Goal: Transaction & Acquisition: Purchase product/service

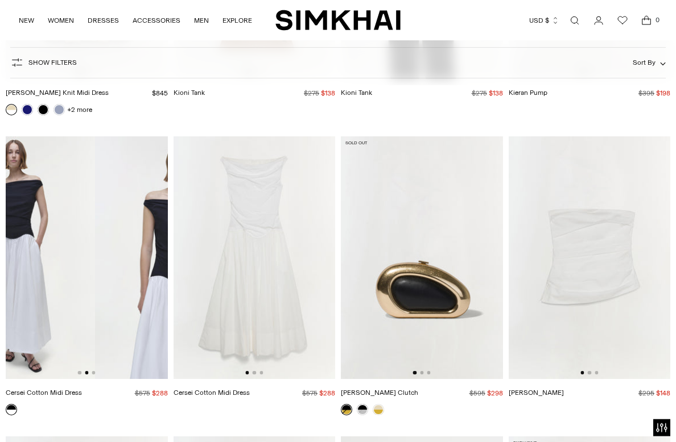
scroll to position [0, 109]
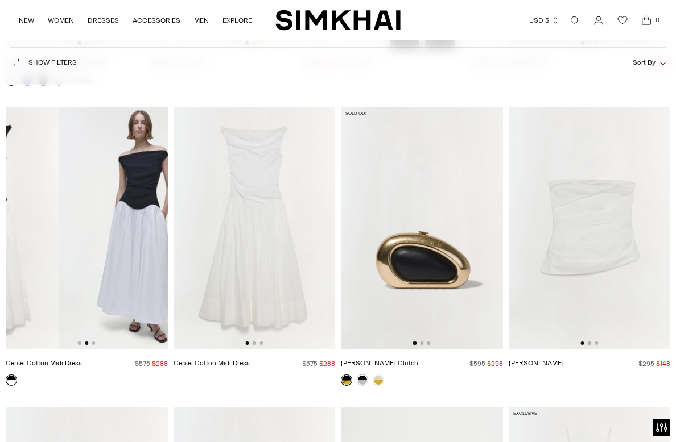
click at [111, 272] on img at bounding box center [140, 228] width 162 height 243
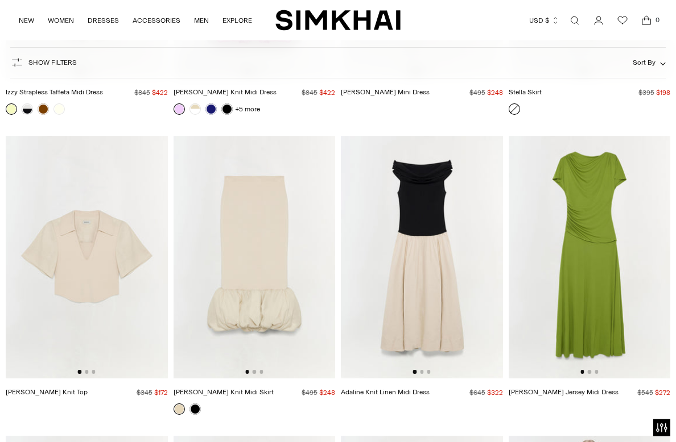
scroll to position [12534, 0]
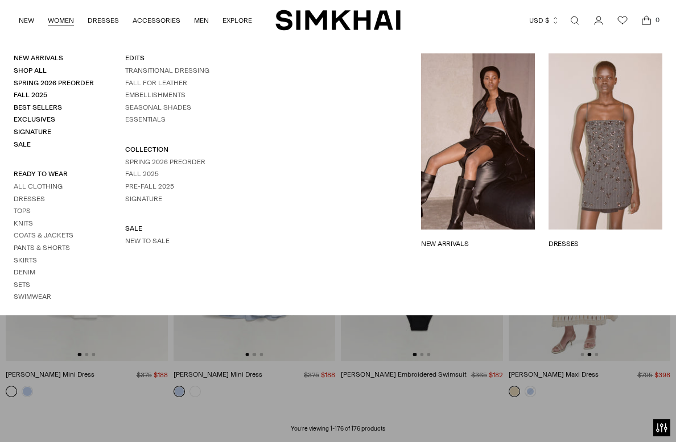
click at [19, 70] on link "Shop All" at bounding box center [30, 71] width 33 height 8
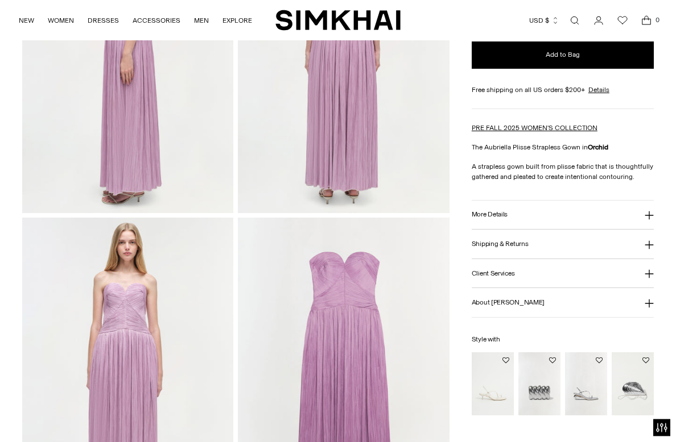
scroll to position [506, 0]
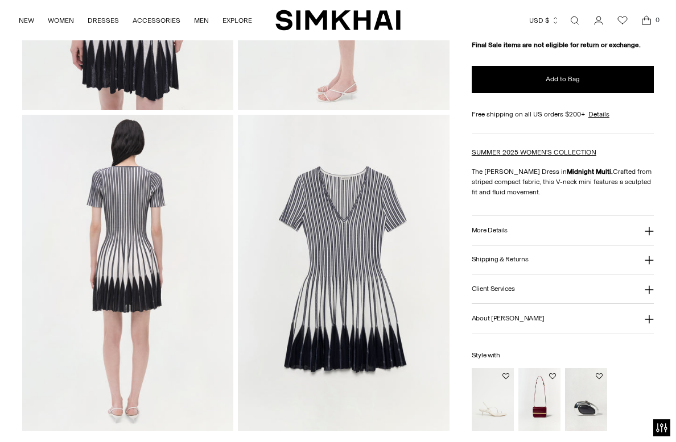
scroll to position [611, 0]
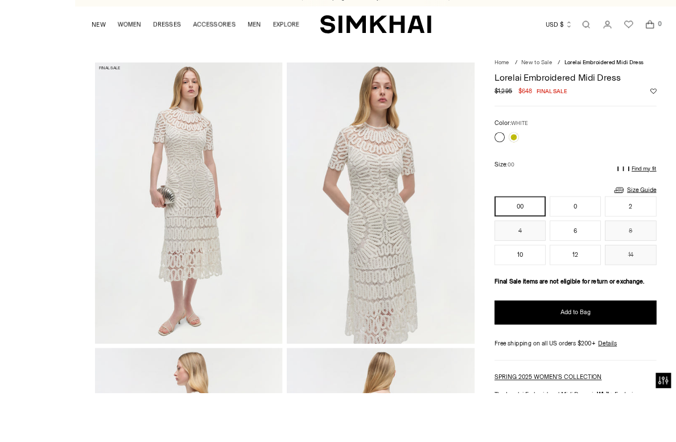
scroll to position [33, 0]
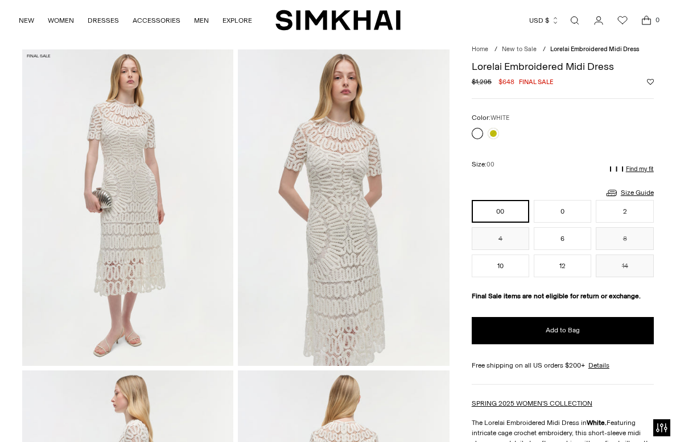
click at [564, 235] on button "6" at bounding box center [561, 238] width 57 height 23
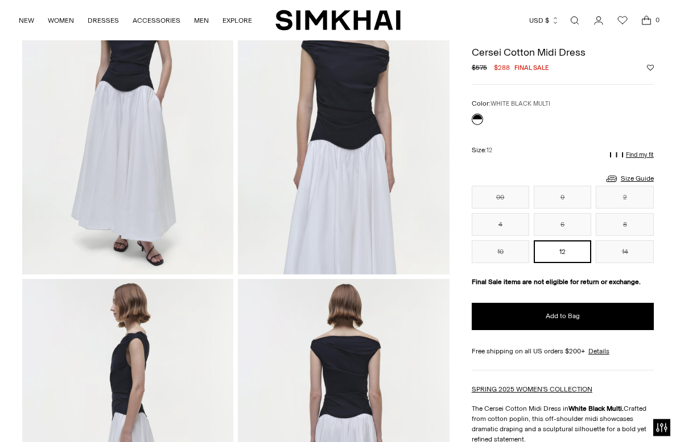
scroll to position [118, 0]
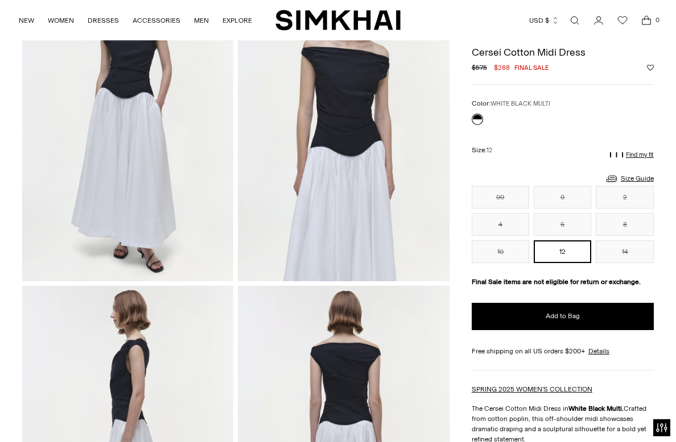
click at [631, 196] on button "2" at bounding box center [623, 197] width 57 height 23
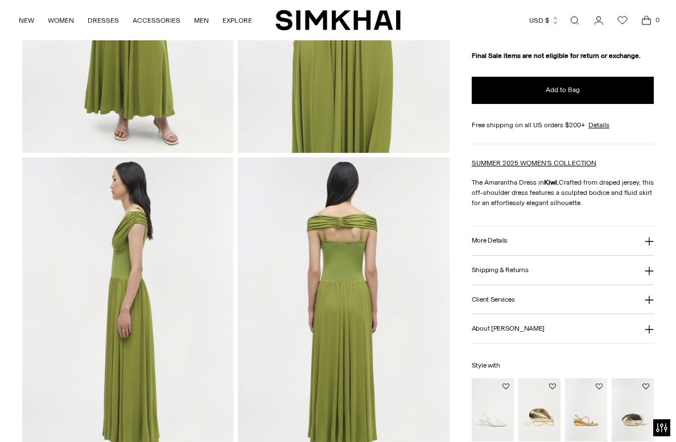
scroll to position [252, 0]
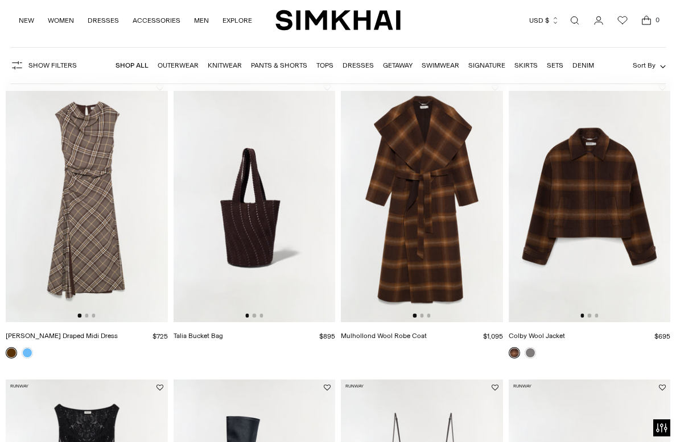
scroll to position [73, 0]
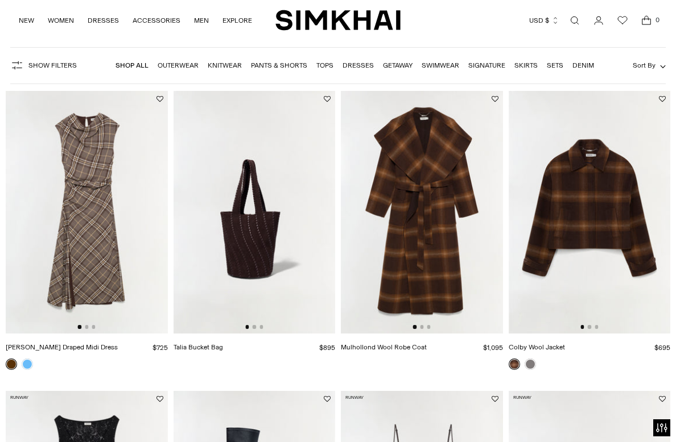
click at [250, 247] on img at bounding box center [254, 212] width 162 height 243
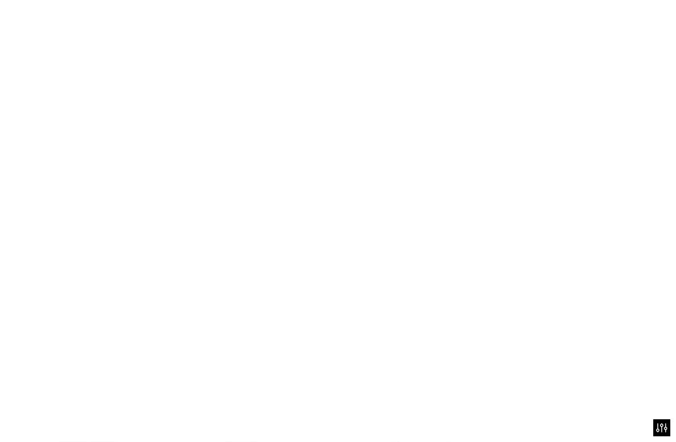
click at [269, 226] on img at bounding box center [254, 212] width 162 height 243
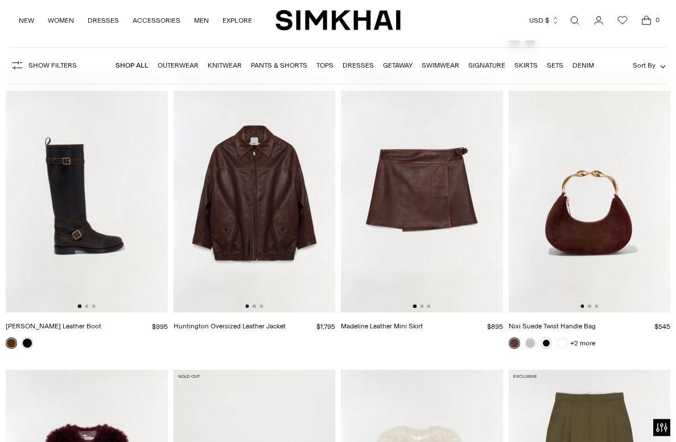
scroll to position [1883, 0]
click at [585, 284] on img at bounding box center [589, 191] width 162 height 243
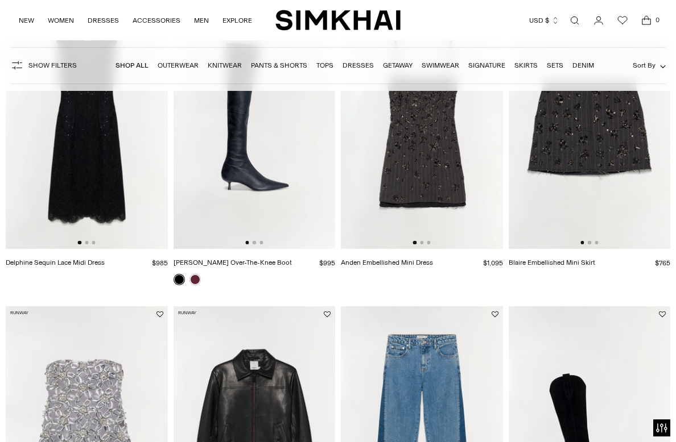
scroll to position [0, 0]
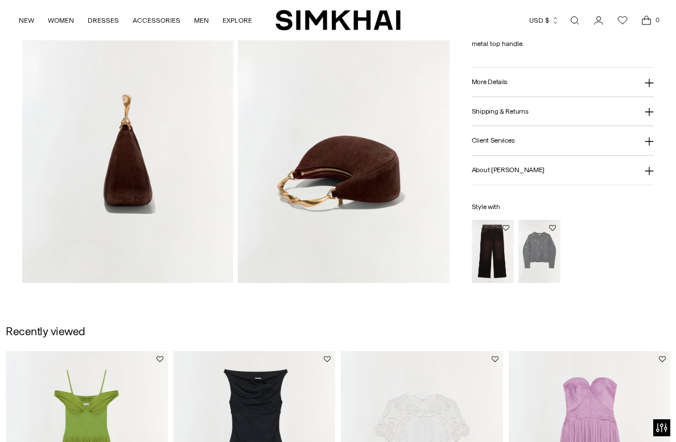
scroll to position [437, 0]
